Goal: Transaction & Acquisition: Book appointment/travel/reservation

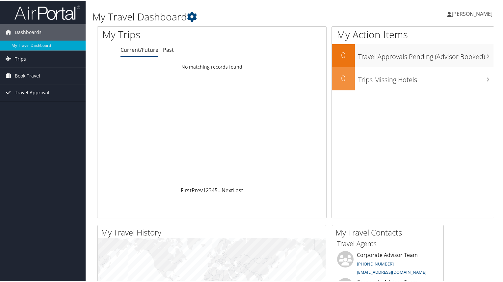
click at [30, 89] on span "Travel Approval" at bounding box center [32, 92] width 35 height 16
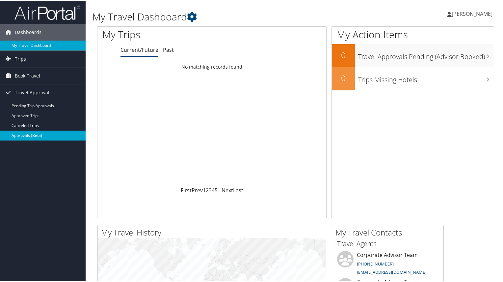
click at [32, 133] on link "Approvals (Beta)" at bounding box center [43, 135] width 86 height 10
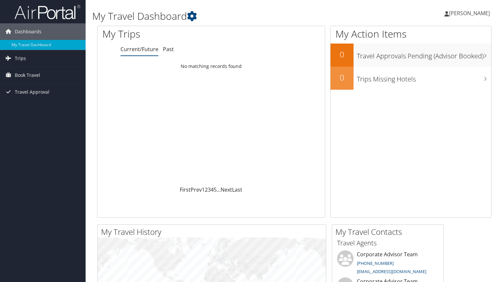
click at [29, 75] on span "Book Travel" at bounding box center [27, 75] width 25 height 16
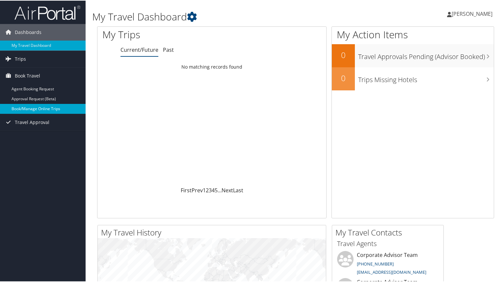
click at [32, 108] on link "Book/Manage Online Trips" at bounding box center [43, 108] width 86 height 10
